Goal: Task Accomplishment & Management: Manage account settings

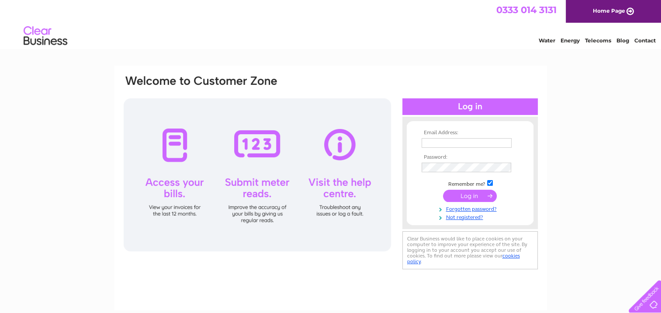
type input "belinda.rowlands@theseedbox.org.uk"
click at [477, 195] on input "submit" at bounding box center [470, 196] width 54 height 12
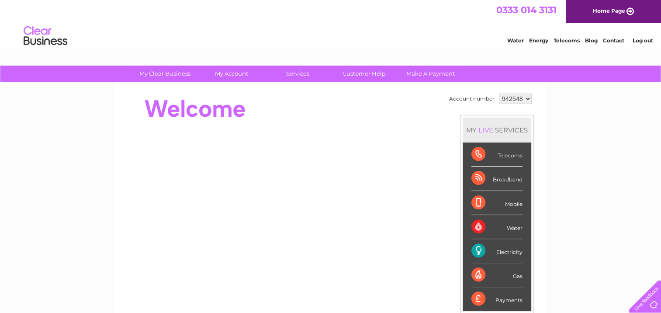
click at [516, 250] on div "Electricity" at bounding box center [496, 251] width 51 height 24
click at [477, 250] on div "Electricity" at bounding box center [496, 251] width 51 height 24
drag, startPoint x: 504, startPoint y: 250, endPoint x: 480, endPoint y: 253, distance: 24.7
click at [480, 253] on div "Electricity" at bounding box center [496, 251] width 51 height 24
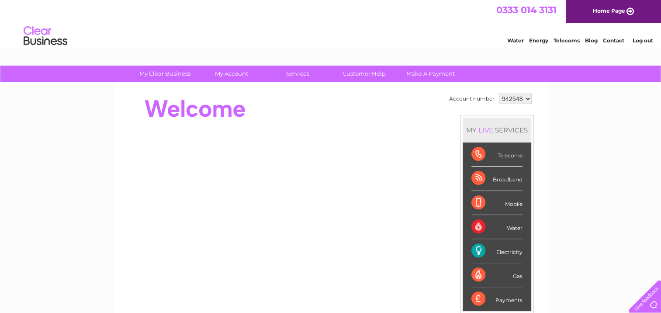
click at [480, 253] on div "Electricity" at bounding box center [496, 251] width 51 height 24
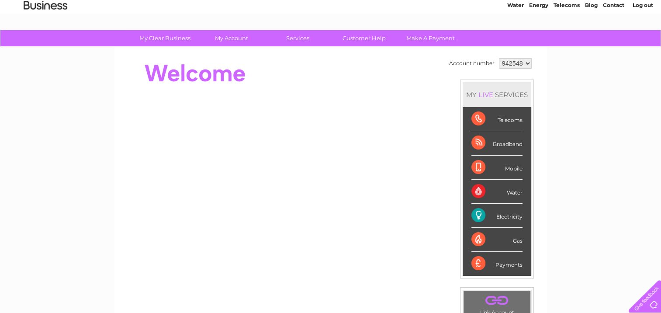
scroll to position [34, 0]
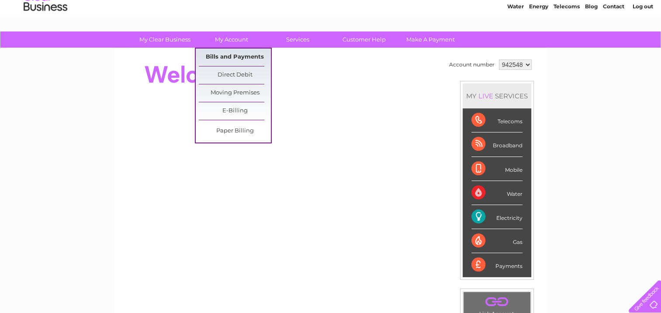
click at [239, 54] on link "Bills and Payments" at bounding box center [235, 57] width 72 height 17
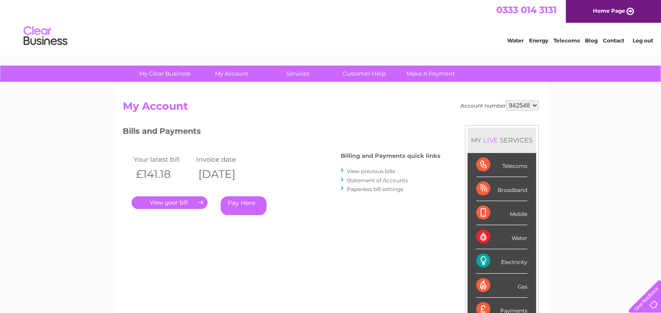
click at [195, 199] on link "." at bounding box center [170, 202] width 76 height 13
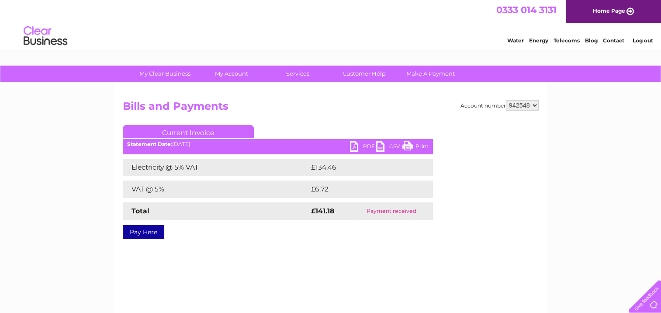
click at [355, 143] on link "PDF" at bounding box center [363, 147] width 26 height 13
